Goal: Navigation & Orientation: Find specific page/section

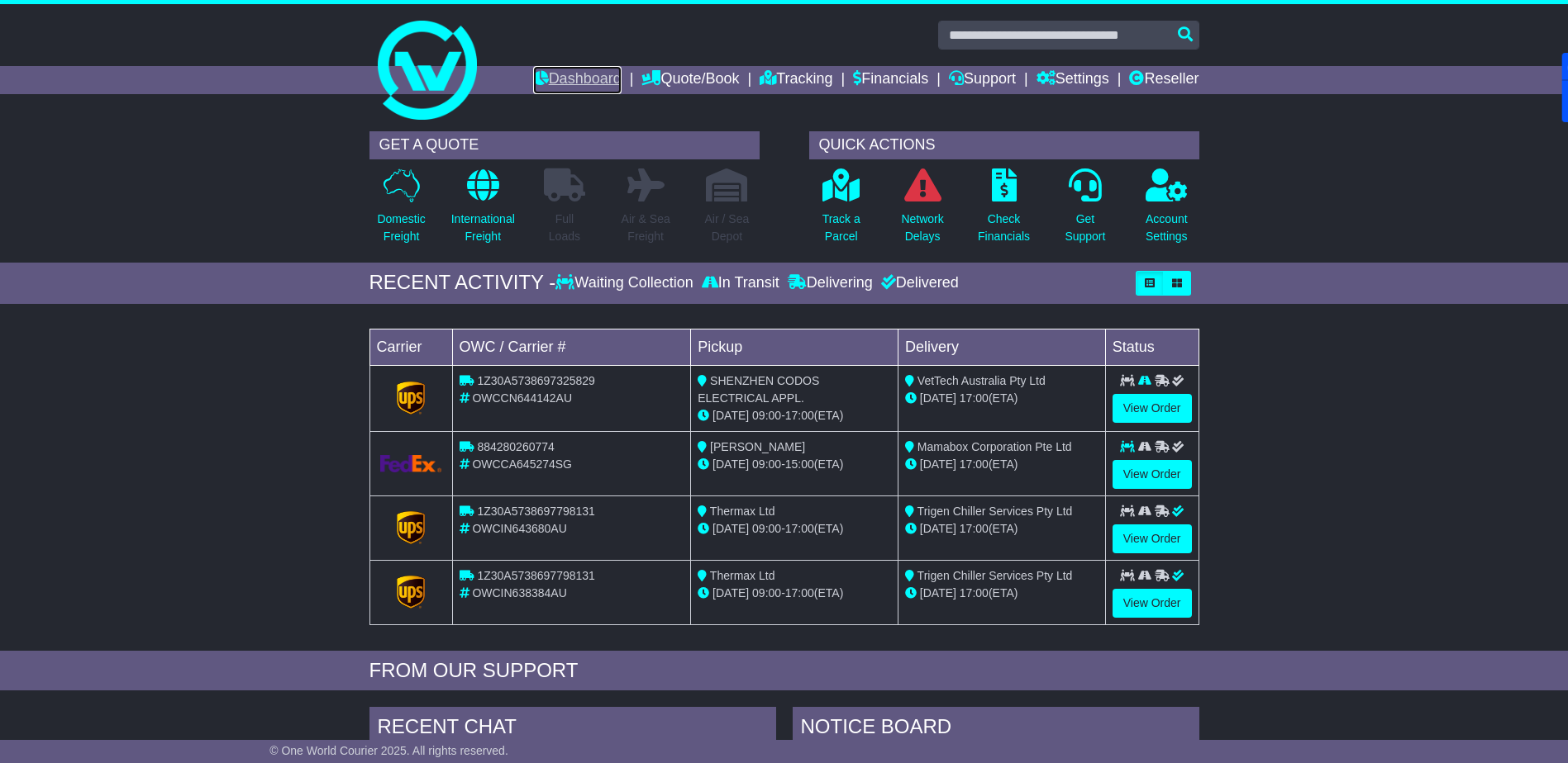
drag, startPoint x: 0, startPoint y: 0, endPoint x: 584, endPoint y: 80, distance: 589.5
click at [587, 79] on link "Dashboard" at bounding box center [577, 80] width 89 height 28
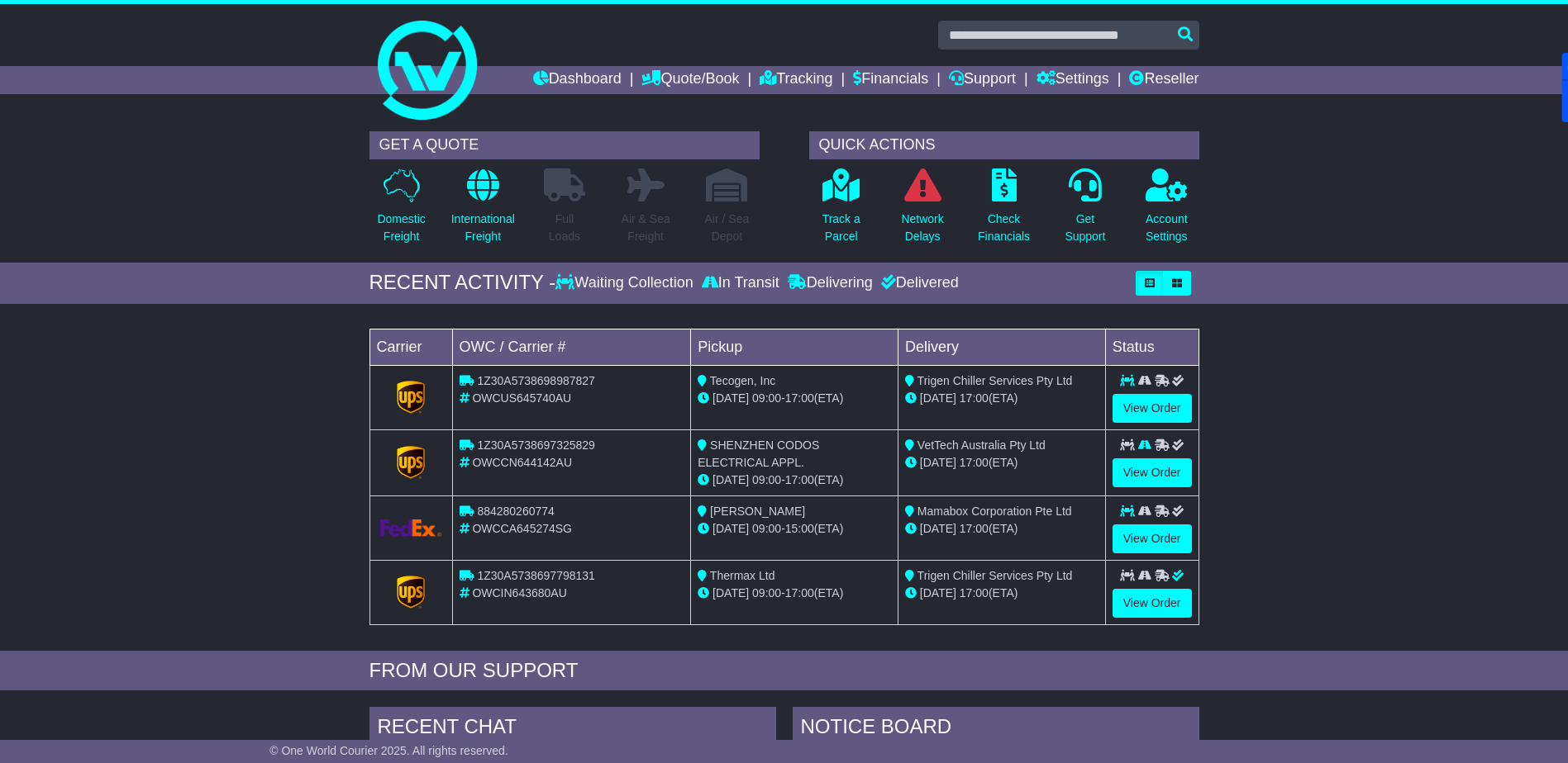
click at [1205, 77] on div "Dashboard Quote/Book Domestic International Saved Quotes Drafts Domestic Quote …" at bounding box center [784, 80] width 847 height 28
click at [1188, 77] on link "Reseller" at bounding box center [1163, 80] width 69 height 28
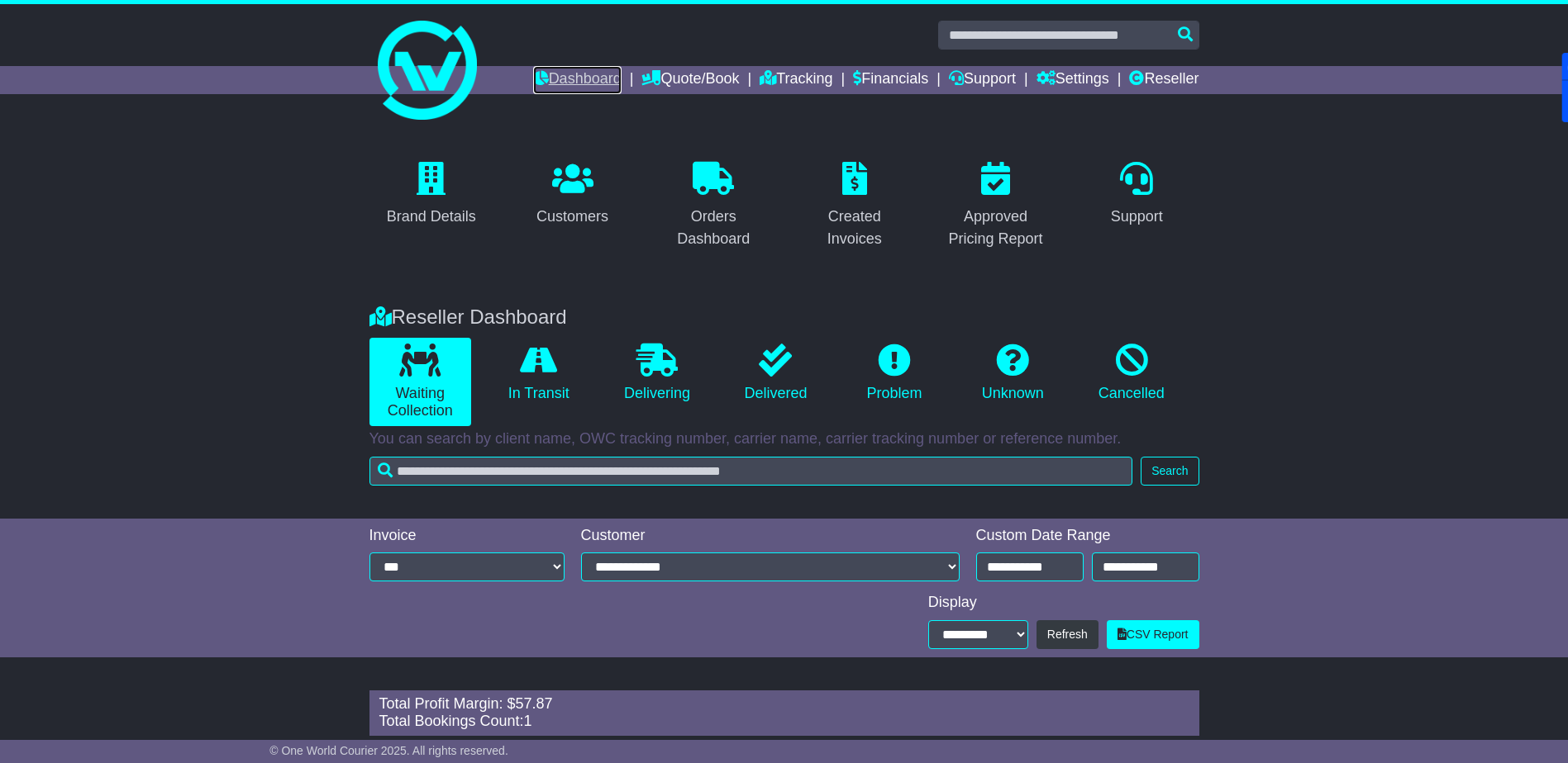
click at [557, 76] on link "Dashboard" at bounding box center [577, 80] width 89 height 28
